Goal: Find specific page/section: Find specific page/section

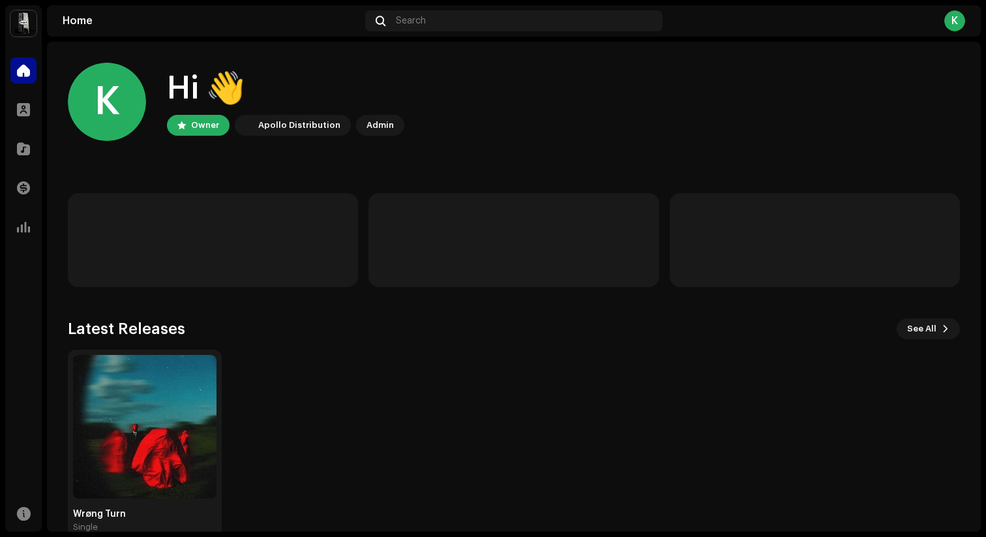
scroll to position [27, 0]
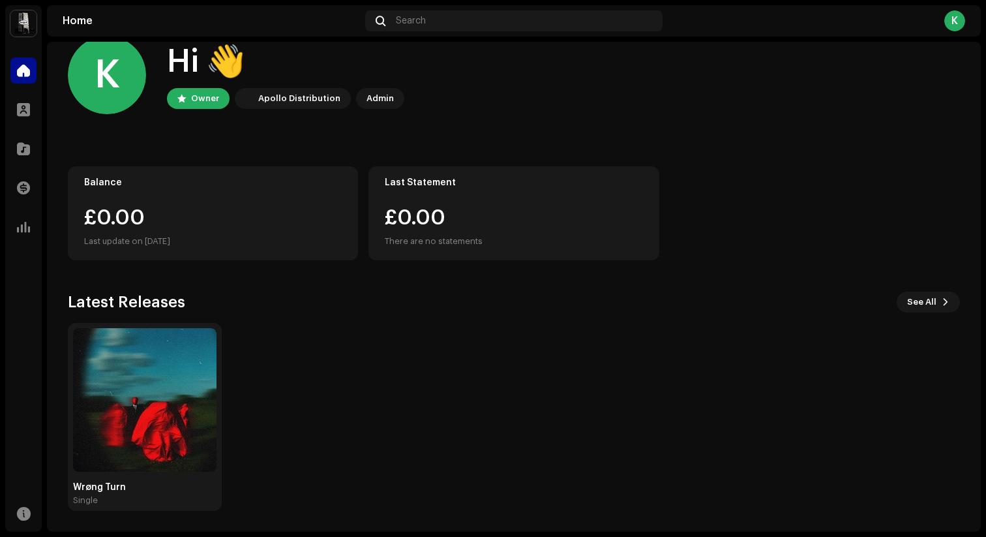
click at [187, 312] on div "Latest Releases See All Wrøng Turn Single" at bounding box center [514, 401] width 892 height 219
click at [173, 350] on img at bounding box center [145, 400] width 144 height 144
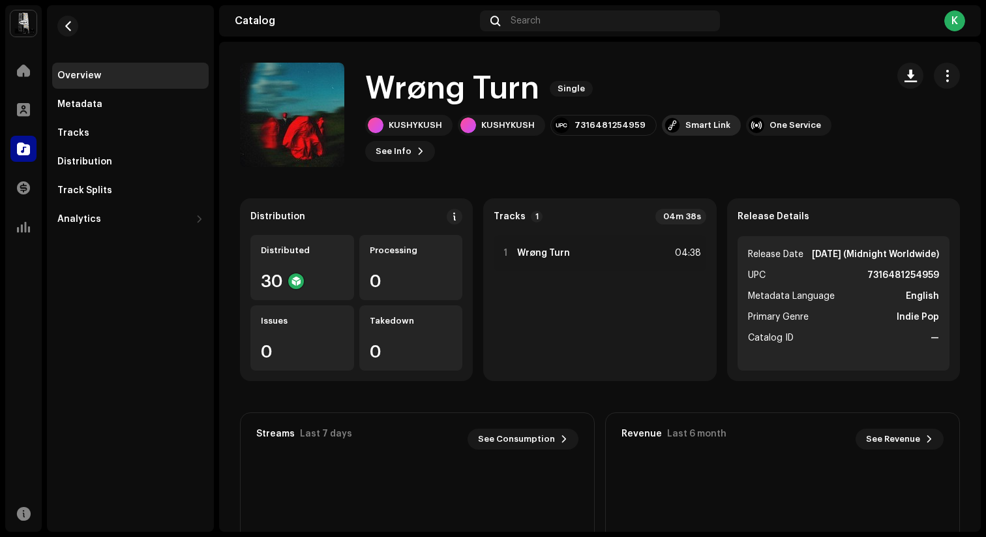
click at [706, 126] on div "Smart Link" at bounding box center [708, 125] width 45 height 10
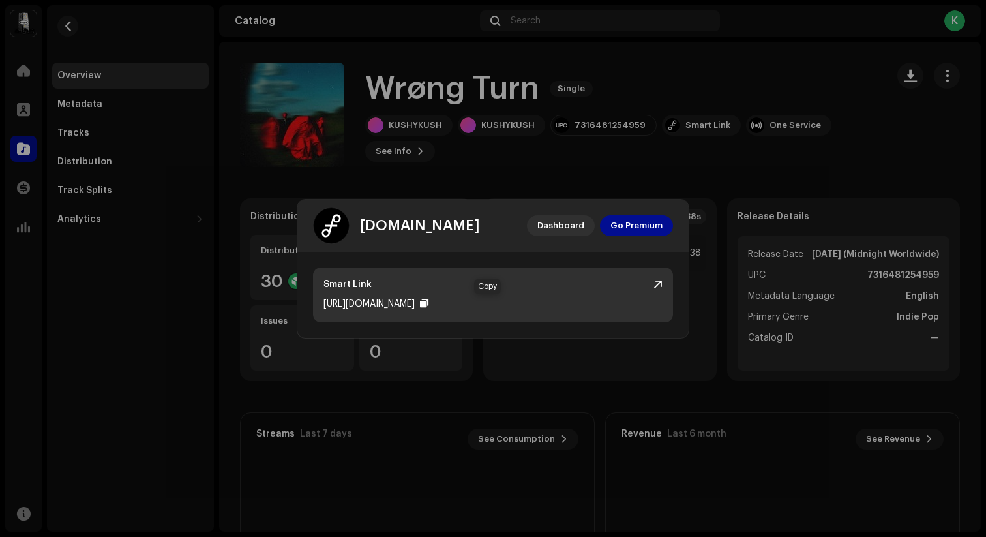
click at [429, 299] on div at bounding box center [424, 303] width 8 height 10
